Goal: Navigation & Orientation: Find specific page/section

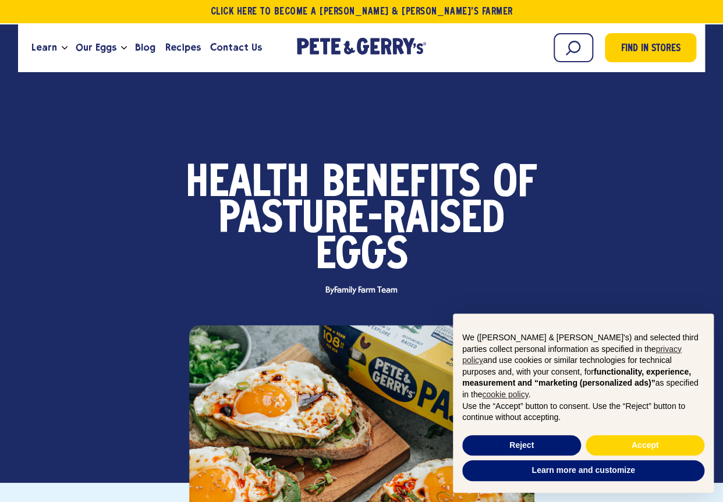
scroll to position [368, 0]
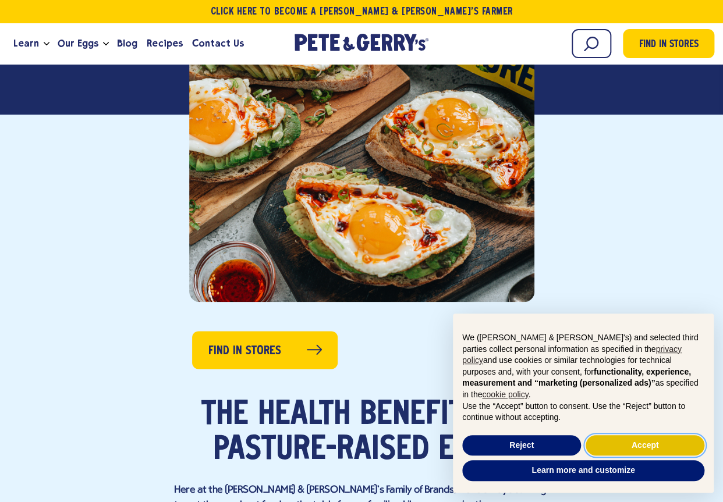
click at [638, 448] on button "Accept" at bounding box center [644, 445] width 119 height 21
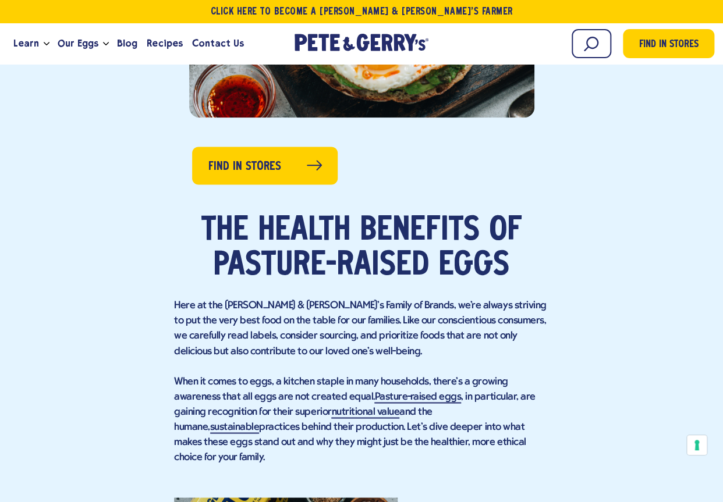
scroll to position [0, 0]
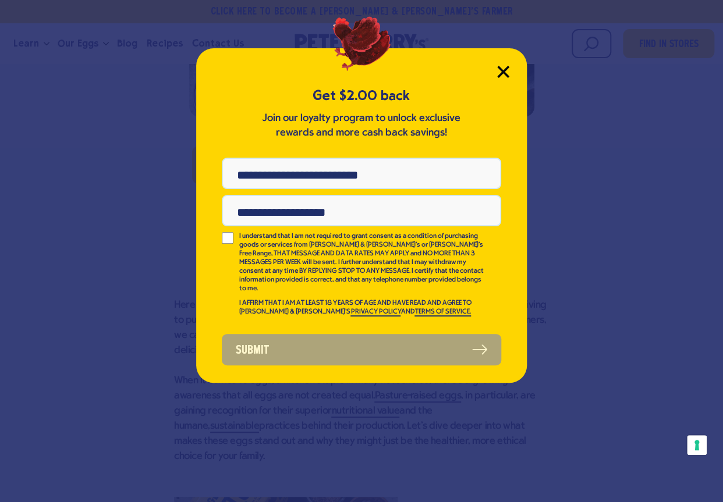
click at [504, 77] on icon "Close Modal" at bounding box center [503, 72] width 12 height 12
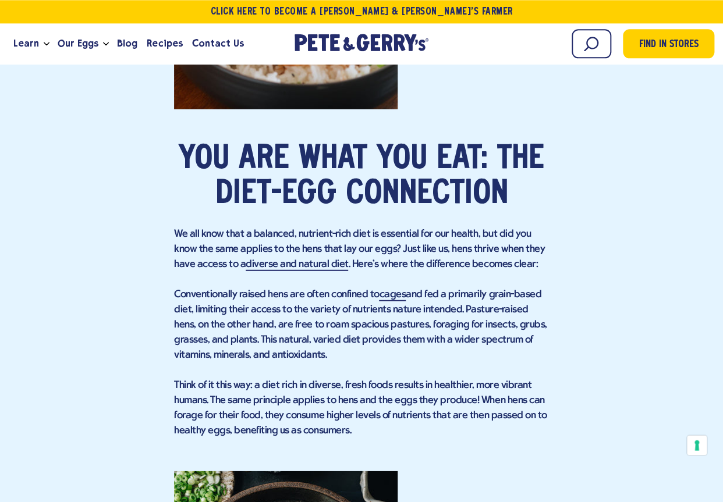
scroll to position [2948, 0]
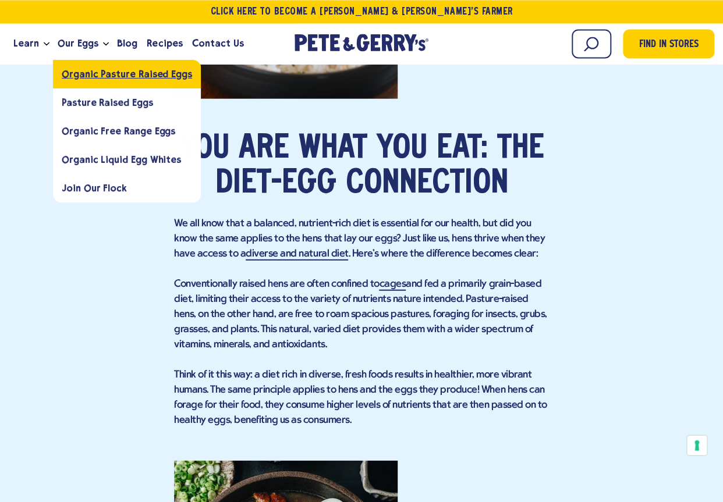
click at [78, 70] on span "Organic Pasture Raised Eggs" at bounding box center [127, 73] width 130 height 11
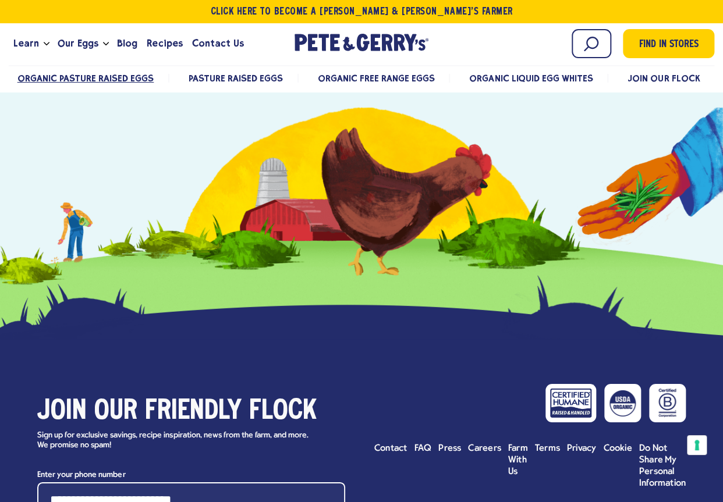
scroll to position [3379, 0]
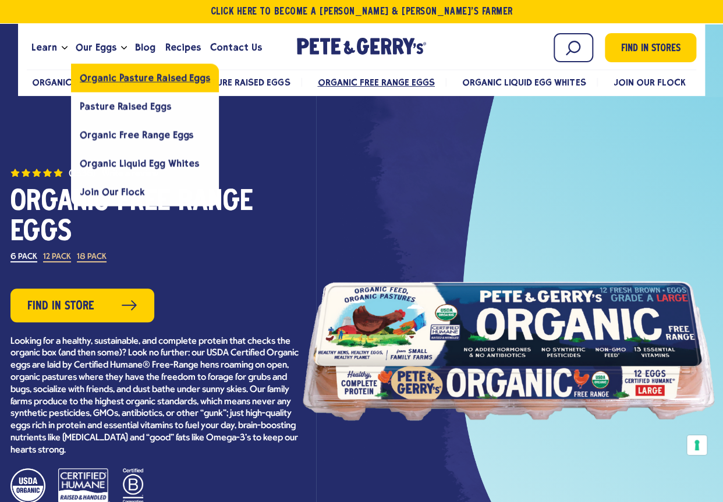
click at [118, 78] on span "Organic Pasture Raised Eggs" at bounding box center [145, 77] width 130 height 11
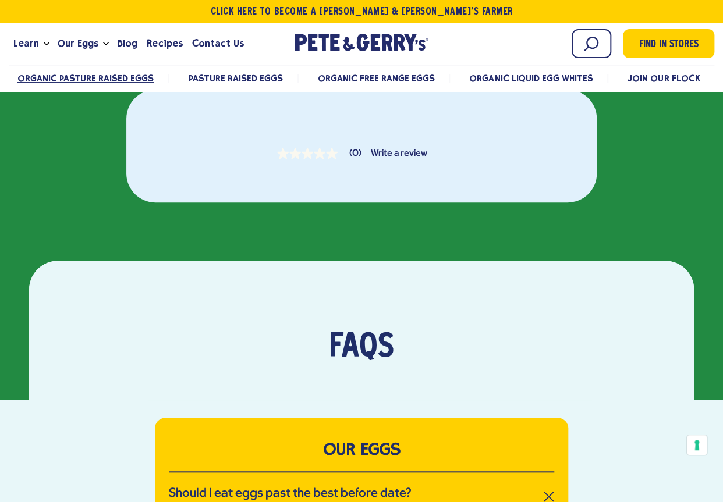
scroll to position [1597, 0]
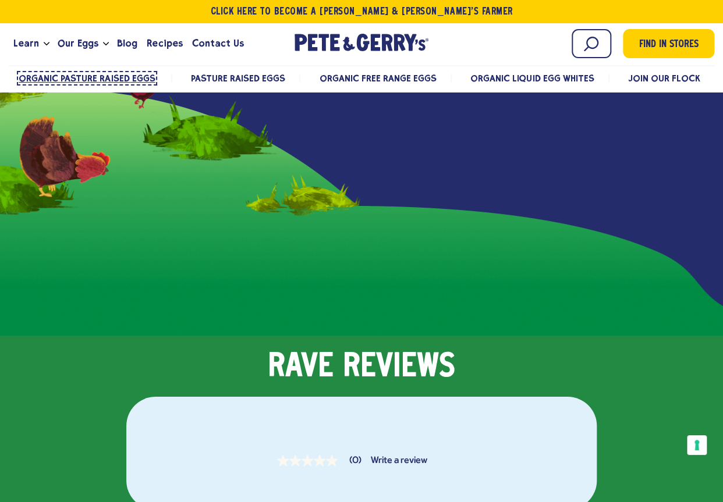
click at [143, 75] on span "Organic Pasture Raised Eggs" at bounding box center [87, 78] width 137 height 11
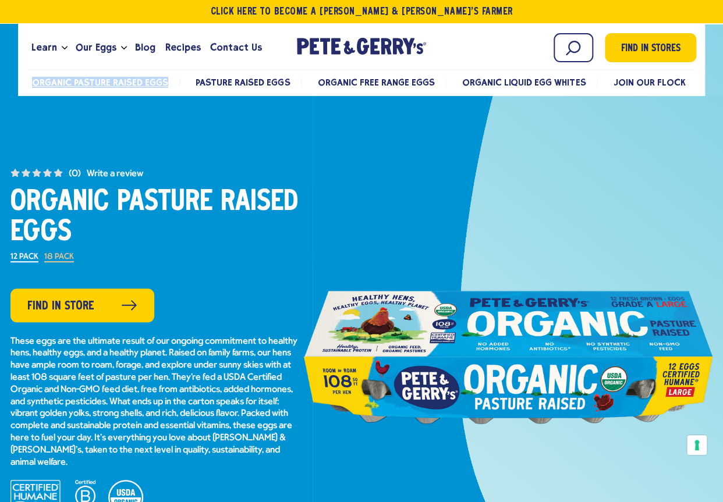
drag, startPoint x: 174, startPoint y: 79, endPoint x: 20, endPoint y: 81, distance: 154.2
click at [20, 81] on div "Learn Our Hens Our Story FAQ Careers Farm With Us Egg Shortage Our Eggs Join Ou…" at bounding box center [361, 59] width 686 height 73
copy span "Organic Pasture Raised Eggs"
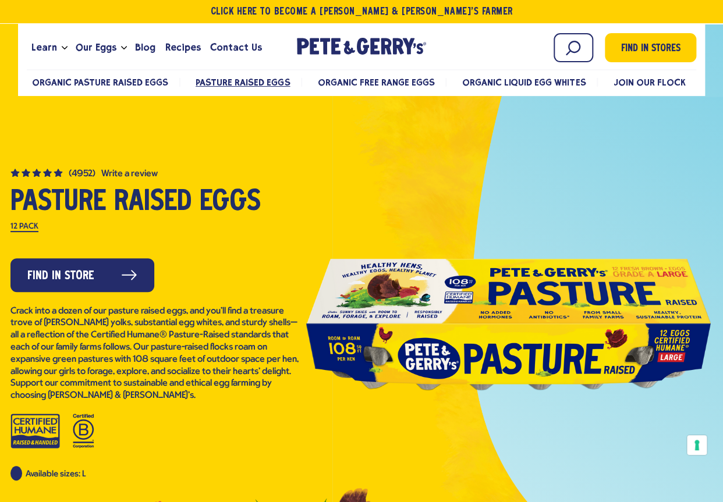
click at [156, 75] on ul "Organic Pasture Raised Eggs Pasture Raised Eggs Organic Free Range Eggs Organic…" at bounding box center [361, 82] width 669 height 24
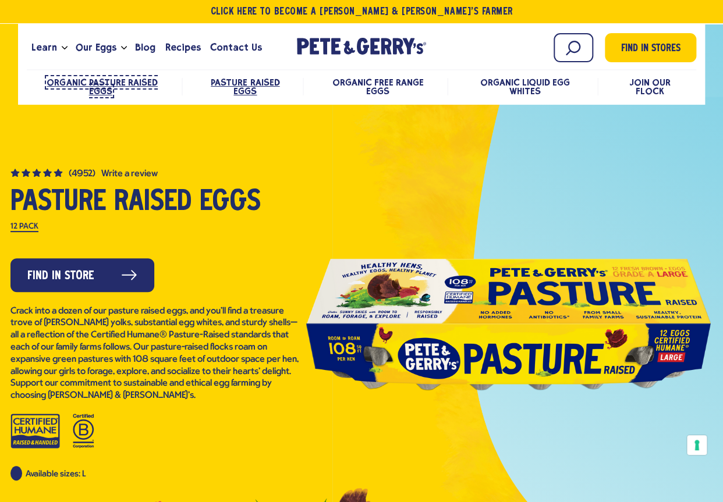
click at [155, 84] on span "Organic Pasture Raised Eggs" at bounding box center [102, 87] width 111 height 20
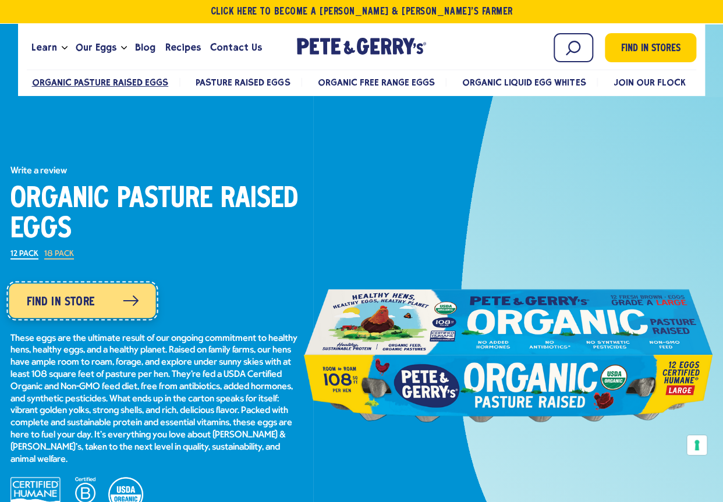
click at [129, 297] on icon at bounding box center [130, 301] width 16 height 11
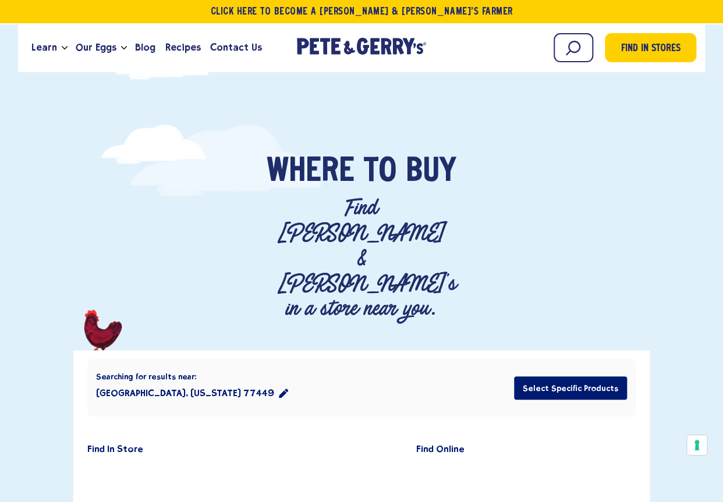
click at [172, 382] on button "[GEOGRAPHIC_DATA], [US_STATE] 77449" at bounding box center [192, 393] width 192 height 23
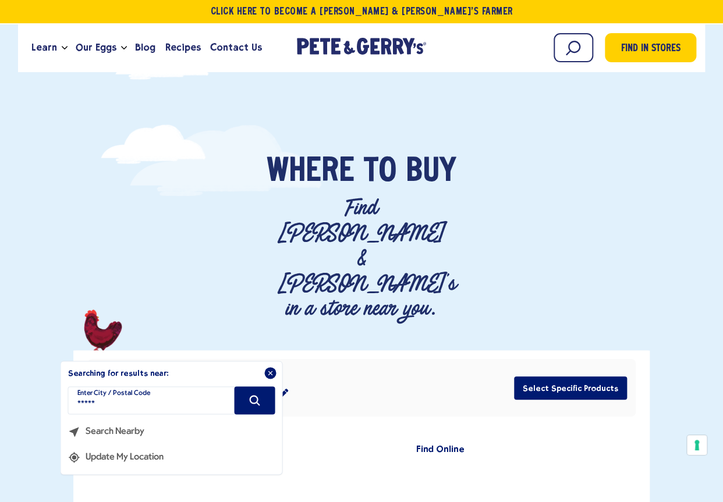
drag, startPoint x: 148, startPoint y: 322, endPoint x: 9, endPoint y: 328, distance: 139.2
click at [79, 386] on input "*****" at bounding box center [171, 400] width 207 height 28
click at [79, 386] on input "filter" at bounding box center [171, 400] width 207 height 28
type input "*****"
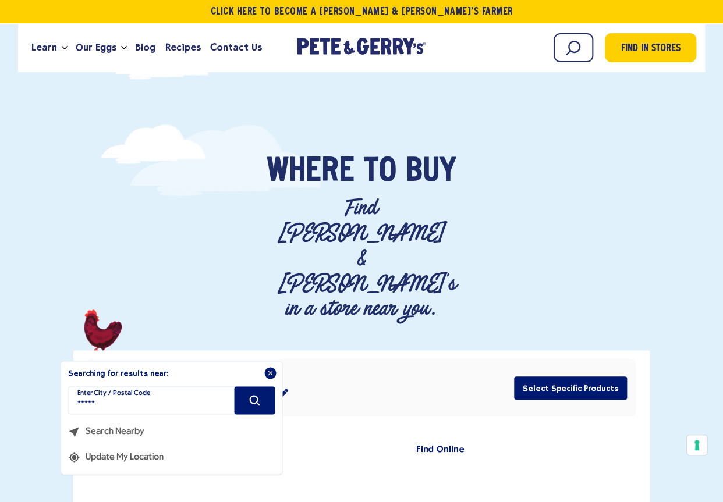
click at [251, 395] on icon "Search" at bounding box center [255, 400] width 10 height 10
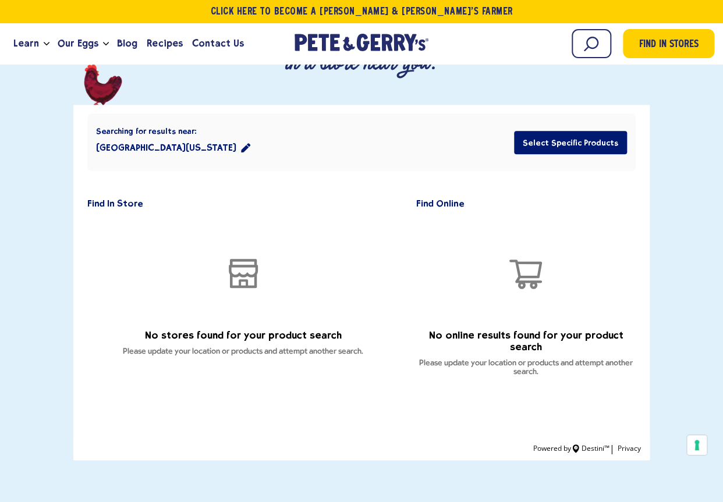
scroll to position [491, 0]
